Goal: Browse casually

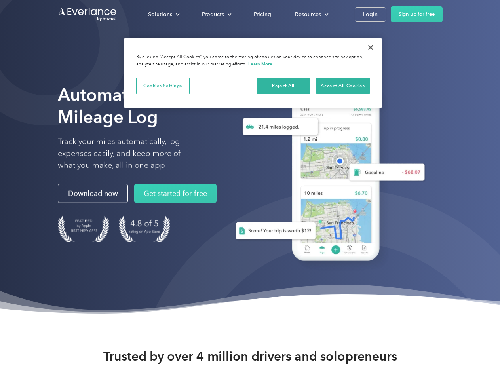
click at [164, 14] on div "Solutions" at bounding box center [160, 15] width 24 height 10
click at [216, 14] on div "Products" at bounding box center [213, 15] width 22 height 10
click at [311, 14] on div "Resources" at bounding box center [308, 15] width 26 height 10
click at [163, 86] on button "Cookies Settings" at bounding box center [162, 86] width 53 height 17
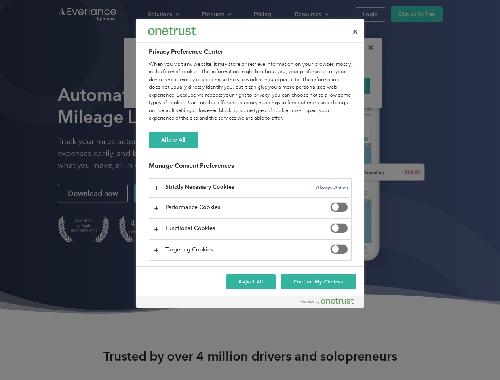
click at [284, 86] on div "When you visit any website, it may store or retrieve information on your browse…" at bounding box center [250, 92] width 203 height 62
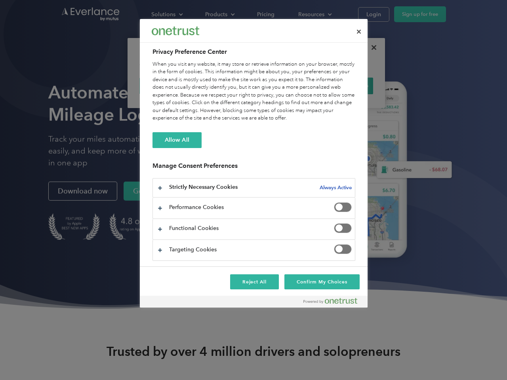
click at [343, 86] on div "When you visit any website, it may store or retrieve information on your browse…" at bounding box center [254, 92] width 203 height 62
click at [371, 48] on div at bounding box center [253, 190] width 507 height 380
